Goal: Task Accomplishment & Management: Manage account settings

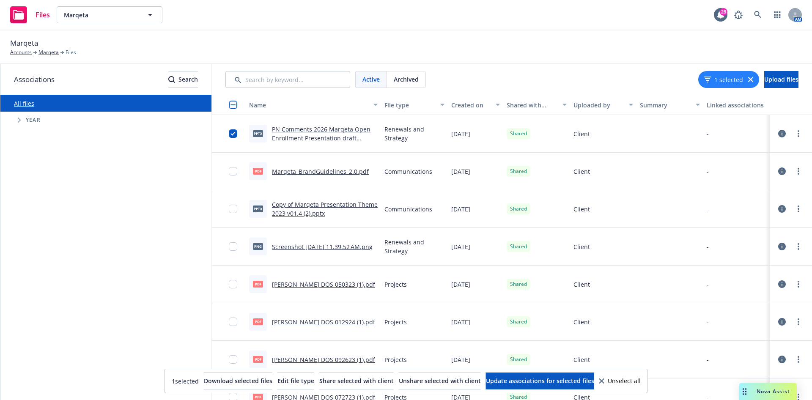
click at [763, 391] on span "Nova Assist" at bounding box center [773, 391] width 33 height 7
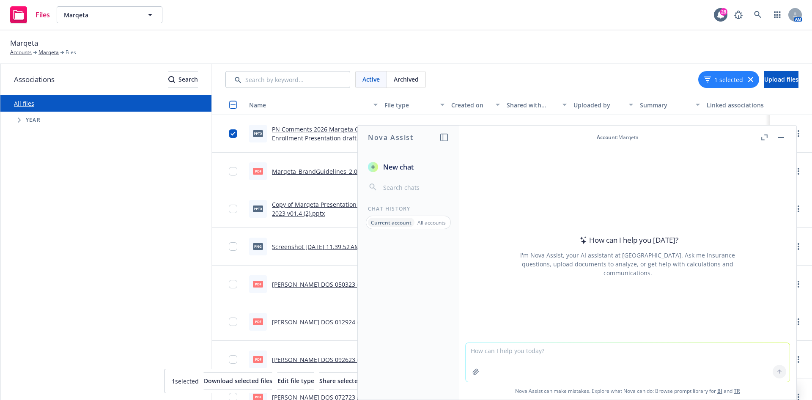
click at [533, 351] on textarea at bounding box center [628, 362] width 324 height 39
type textarea "Hello can you tell me if there is any difference in these two documents?"
click at [473, 374] on icon "button" at bounding box center [476, 372] width 7 height 7
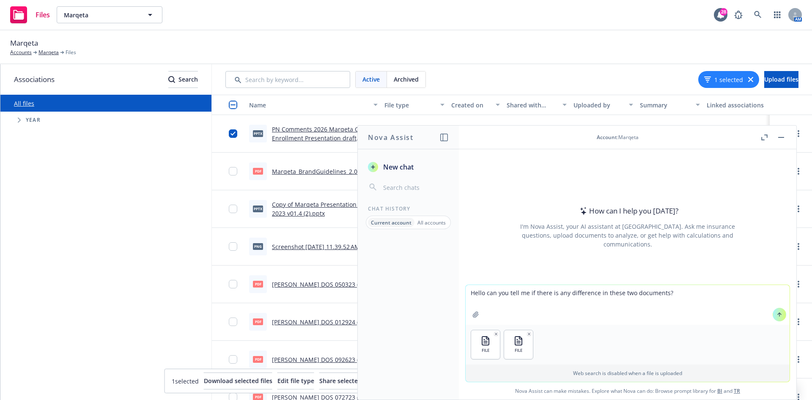
click at [612, 303] on textarea "Hello can you tell me if there is any difference in these two documents?" at bounding box center [628, 305] width 324 height 40
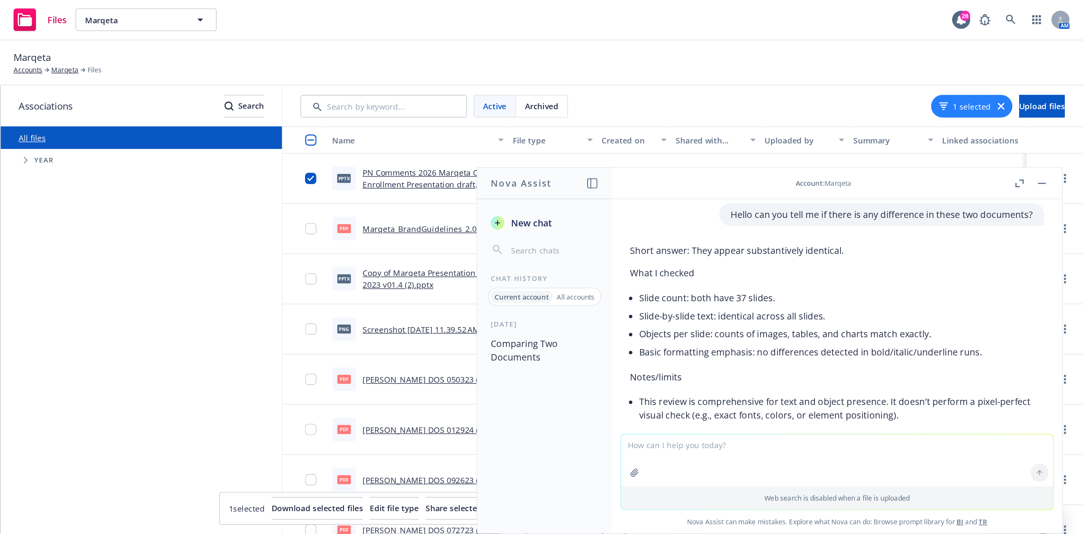
scroll to position [13, 0]
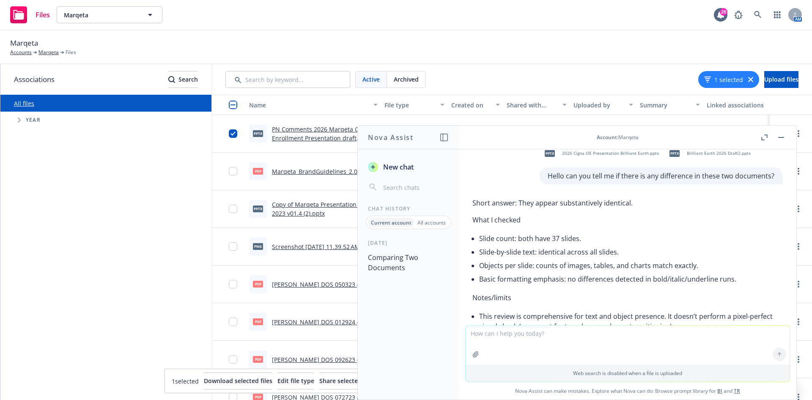
click at [669, 286] on li "Basic formatting emphasis: no differences detected in bold/italic/underline run…" at bounding box center [631, 279] width 304 height 14
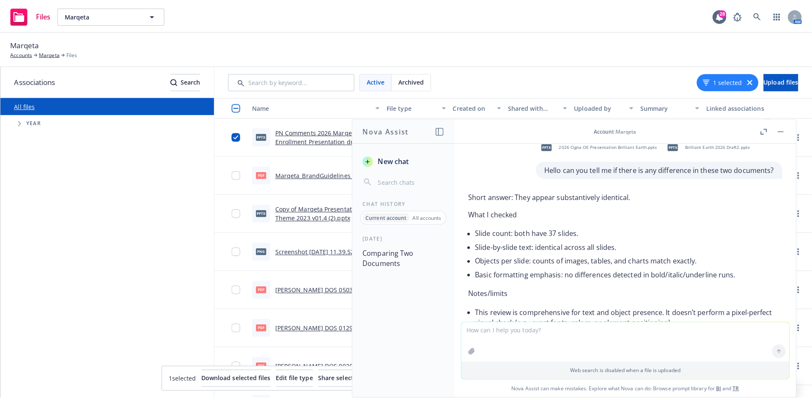
scroll to position [14, 0]
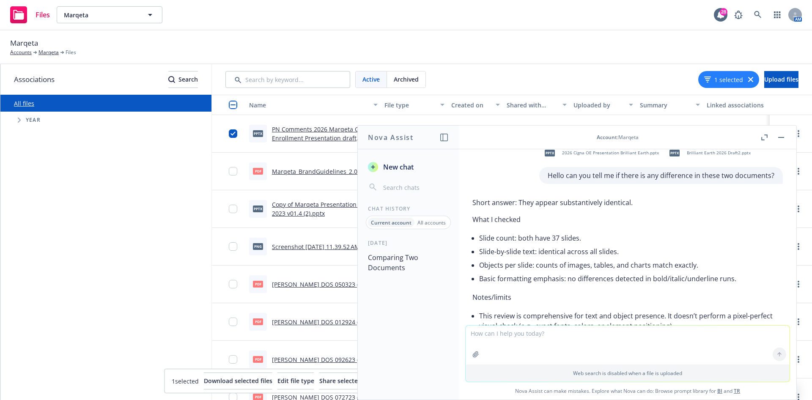
click at [763, 137] on icon "button" at bounding box center [765, 138] width 6 height 6
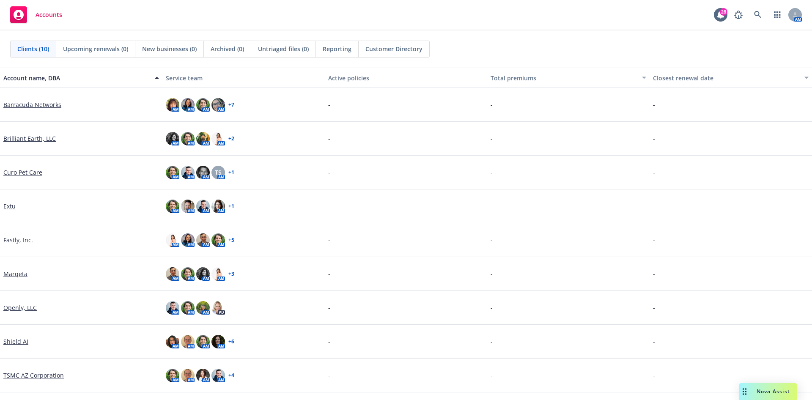
click at [20, 136] on link "Brilliant Earth, LLC" at bounding box center [29, 138] width 52 height 9
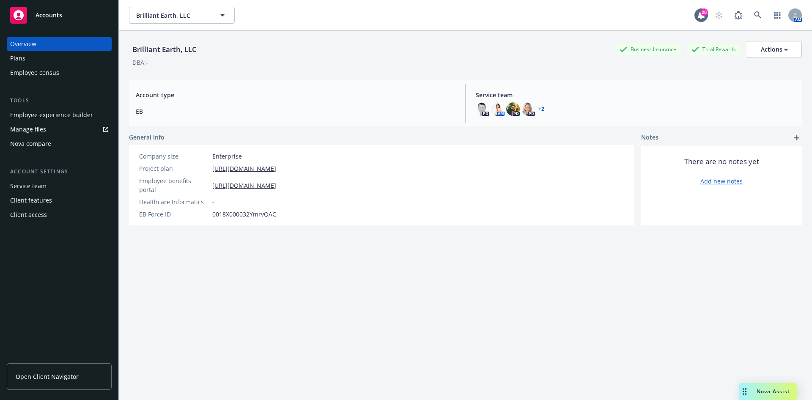
click at [60, 113] on div "Employee experience builder" at bounding box center [51, 115] width 83 height 14
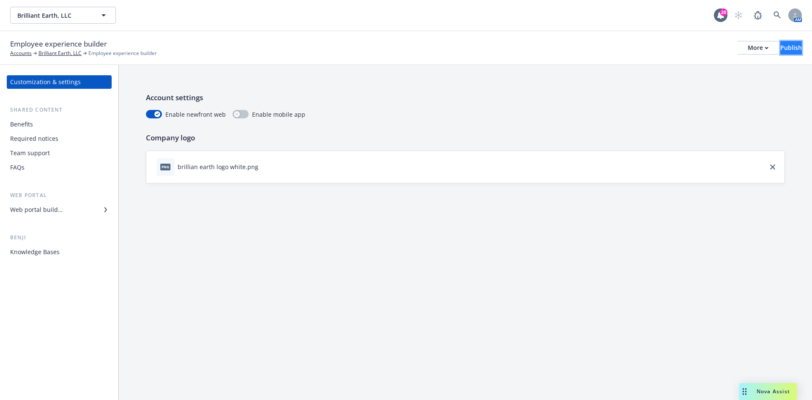
click at [781, 42] on div "Publish" at bounding box center [792, 47] width 22 height 13
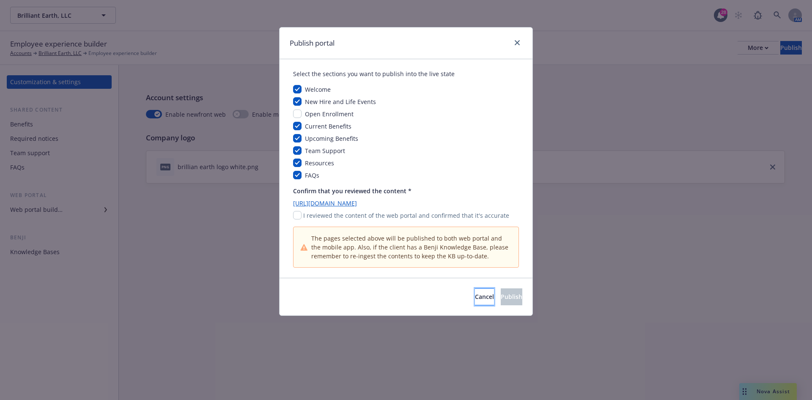
click at [475, 295] on button "Cancel" at bounding box center [484, 297] width 19 height 17
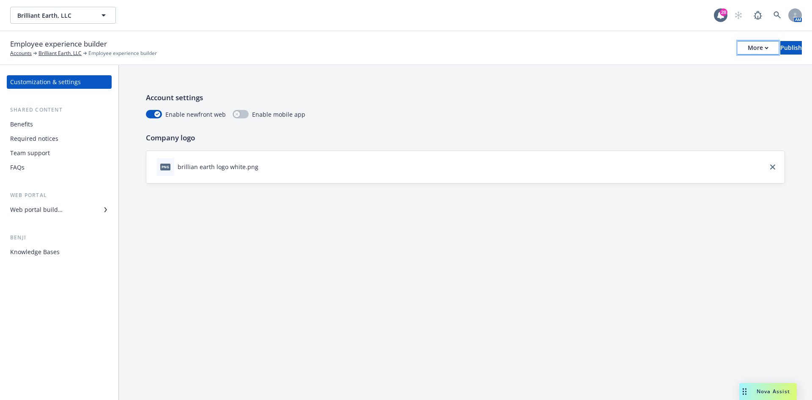
click at [748, 46] on div "More" at bounding box center [758, 47] width 21 height 13
click at [703, 81] on link "Copy portal link" at bounding box center [688, 83] width 125 height 17
click at [718, 39] on div "Employee experience builder Accounts Brilliant Earth, LLC Employee experience b…" at bounding box center [406, 48] width 792 height 19
click at [738, 41] on button "More" at bounding box center [758, 48] width 41 height 14
drag, startPoint x: 432, startPoint y: 62, endPoint x: 426, endPoint y: 56, distance: 8.7
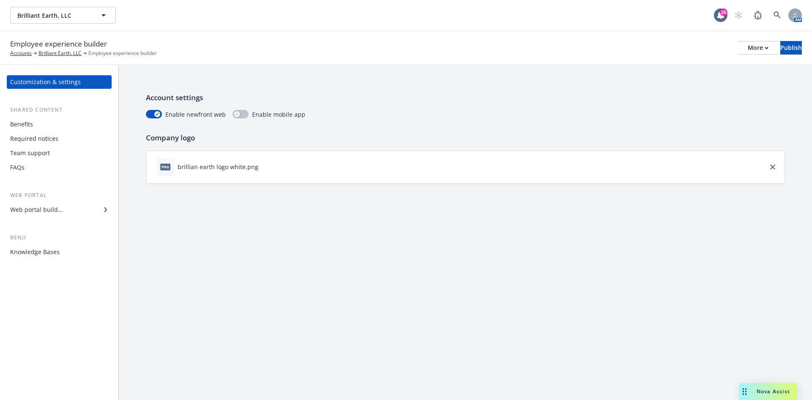
click at [432, 60] on div "Employee experience builder Accounts Brilliant Earth, LLC Employee experience b…" at bounding box center [406, 48] width 812 height 34
click at [94, 206] on div "Web portal builder" at bounding box center [59, 210] width 98 height 14
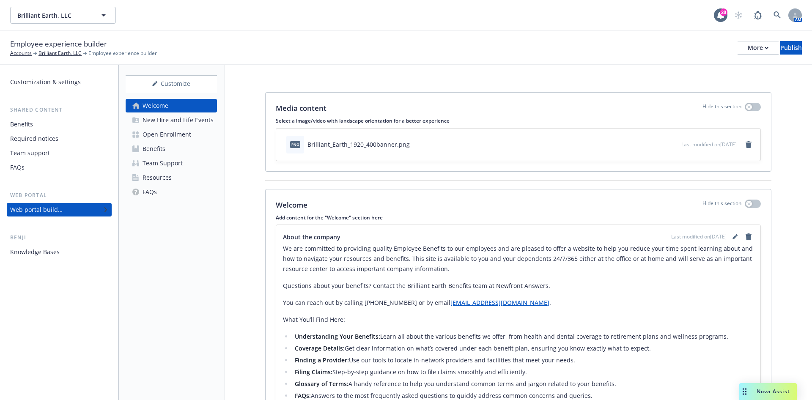
click at [157, 135] on div "Open Enrollment" at bounding box center [167, 135] width 49 height 14
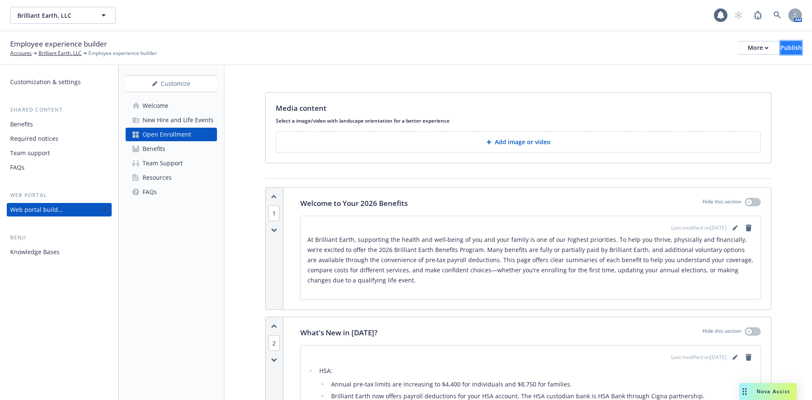
click at [781, 50] on button "Publish" at bounding box center [792, 48] width 22 height 14
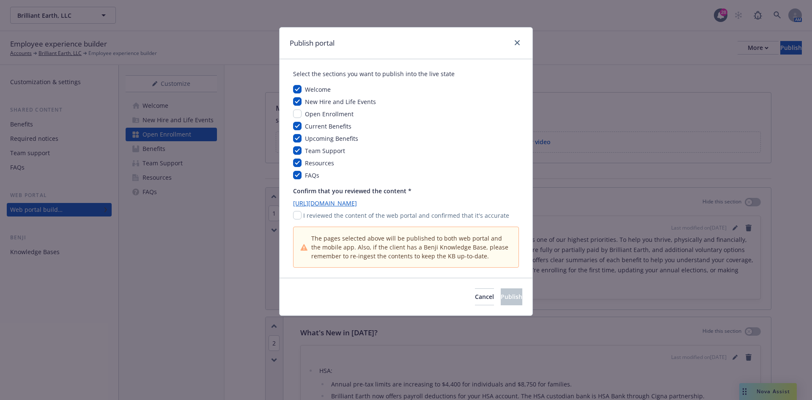
click at [327, 112] on span "Open Enrollment" at bounding box center [329, 114] width 49 height 8
click at [298, 113] on input "checkbox" at bounding box center [297, 114] width 8 height 8
checkbox input "true"
click at [300, 216] on input "checkbox" at bounding box center [297, 215] width 8 height 8
checkbox input "true"
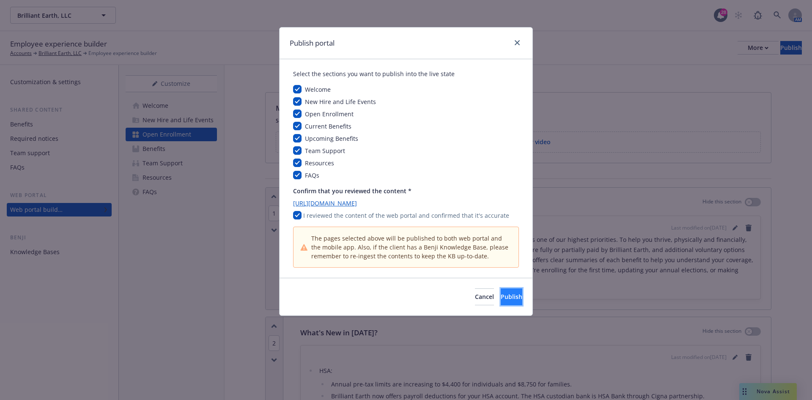
click at [501, 292] on button "Publish" at bounding box center [512, 297] width 22 height 17
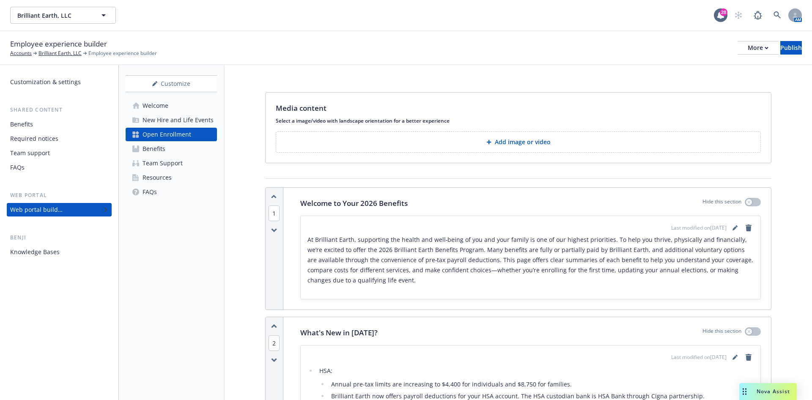
click at [725, 55] on div "Employee experience builder Accounts Brilliant Earth, LLC Employee experience b…" at bounding box center [406, 48] width 792 height 19
click at [748, 47] on div "More" at bounding box center [758, 47] width 21 height 13
click at [692, 79] on link "Copy portal link" at bounding box center [688, 83] width 125 height 17
click at [748, 50] on div "More" at bounding box center [758, 47] width 21 height 13
click at [794, 50] on button "Publish" at bounding box center [792, 48] width 22 height 14
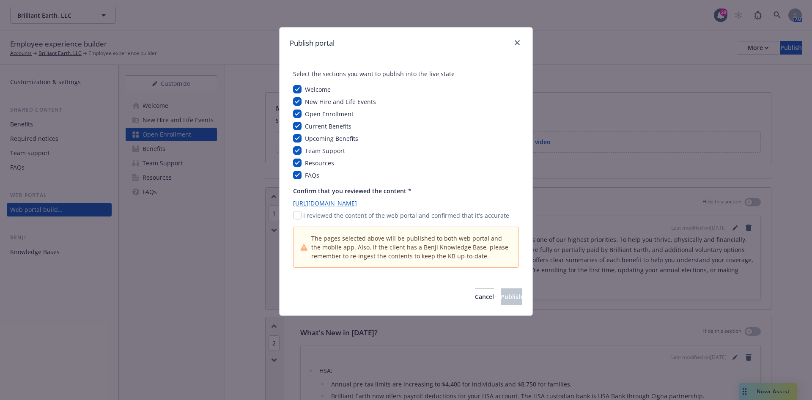
click at [308, 117] on span "Open Enrollment" at bounding box center [329, 114] width 49 height 8
click at [292, 112] on div "Select the sections you want to publish into the live state Welcome New Hire an…" at bounding box center [406, 168] width 253 height 219
click at [295, 112] on input "checkbox" at bounding box center [297, 114] width 8 height 8
checkbox input "false"
click at [296, 213] on input "checkbox" at bounding box center [297, 215] width 8 height 8
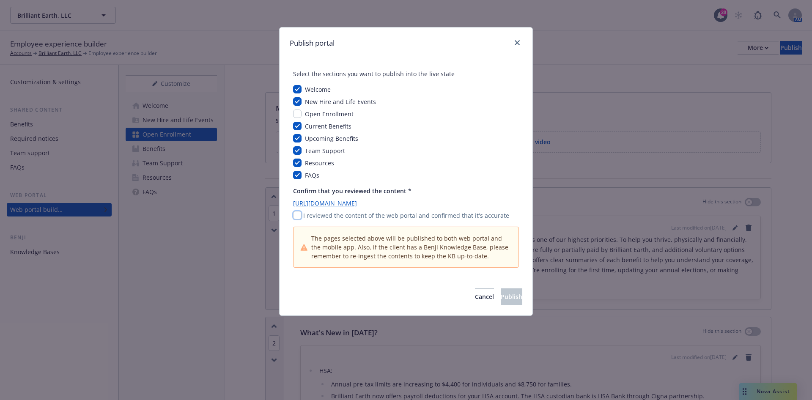
checkbox input "true"
click at [501, 300] on span "Publish" at bounding box center [512, 297] width 22 height 8
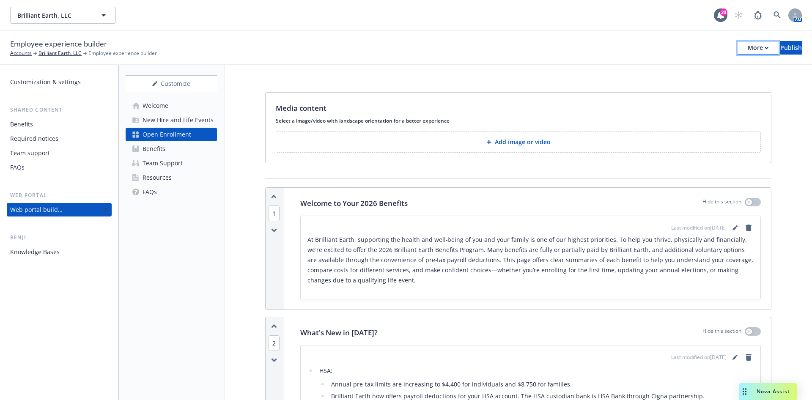
click at [748, 48] on div "More" at bounding box center [758, 47] width 21 height 13
click at [781, 46] on div "Publish" at bounding box center [792, 47] width 22 height 13
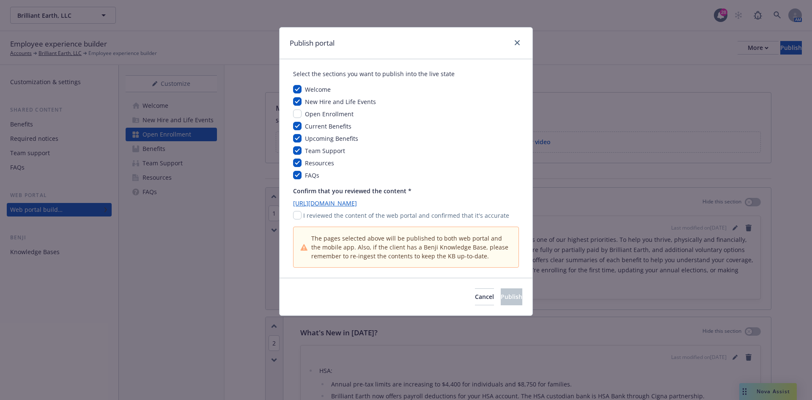
click at [315, 107] on div "Welcome New Hire and Life Events Open Enrollment Current Benefits Upcoming Bene…" at bounding box center [406, 132] width 226 height 95
click at [314, 115] on span "Open Enrollment" at bounding box center [329, 114] width 49 height 8
click at [297, 112] on input "checkbox" at bounding box center [297, 114] width 8 height 8
checkbox input "true"
click at [297, 216] on input "checkbox" at bounding box center [297, 215] width 8 height 8
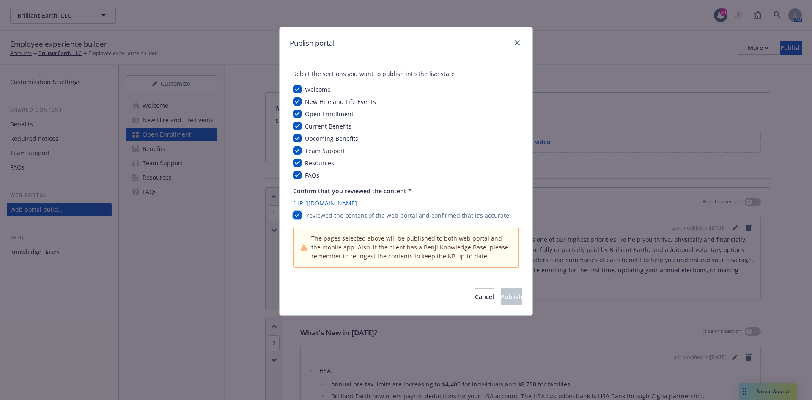
checkbox input "true"
click at [501, 297] on button "Publish" at bounding box center [512, 297] width 22 height 17
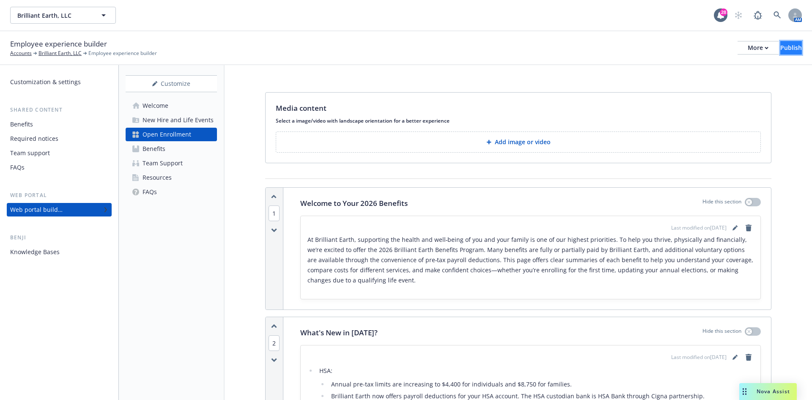
click at [781, 47] on button "Publish" at bounding box center [792, 48] width 22 height 14
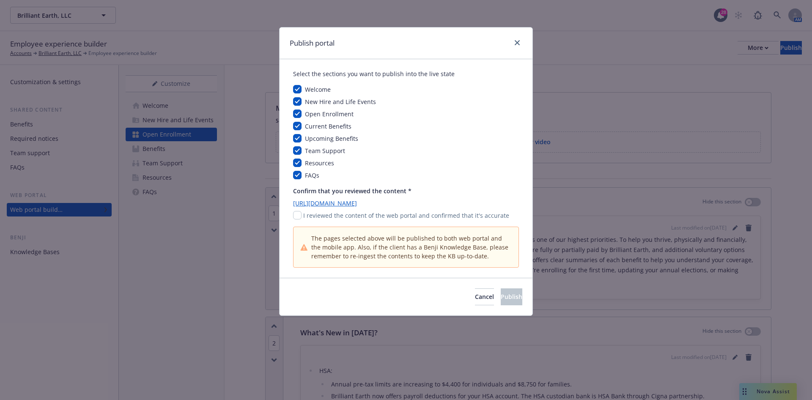
click at [330, 114] on span "Open Enrollment" at bounding box center [329, 114] width 49 height 8
drag, startPoint x: 289, startPoint y: 110, endPoint x: 300, endPoint y: 110, distance: 10.6
click at [290, 110] on div "Select the sections you want to publish into the live state Welcome New Hire an…" at bounding box center [406, 168] width 253 height 219
click at [300, 110] on input "checkbox" at bounding box center [297, 114] width 8 height 8
checkbox input "false"
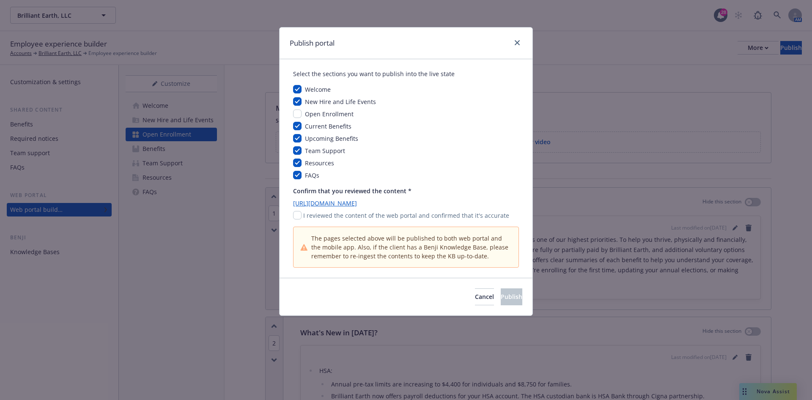
click at [293, 214] on div "Select the sections you want to publish into the live state Welcome New Hire an…" at bounding box center [406, 168] width 253 height 219
click at [297, 216] on input "checkbox" at bounding box center [297, 215] width 8 height 8
checkbox input "true"
click at [496, 288] on div "Cancel Publish" at bounding box center [406, 297] width 253 height 38
click at [501, 293] on span "Publish" at bounding box center [512, 297] width 22 height 8
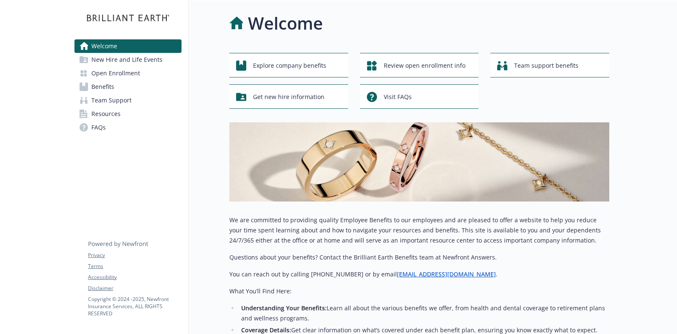
click at [140, 75] on link "Open Enrollment" at bounding box center [127, 73] width 107 height 14
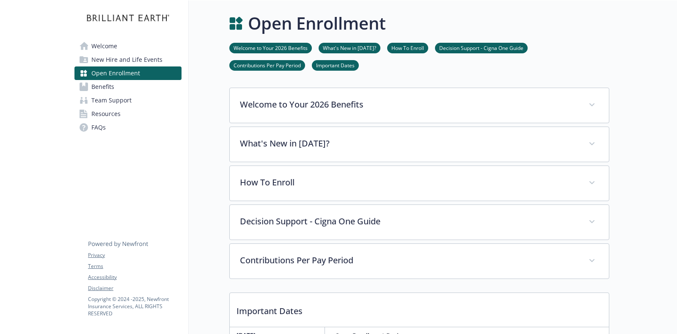
click at [126, 76] on span "Open Enrollment" at bounding box center [115, 73] width 49 height 14
